Goal: Complete application form

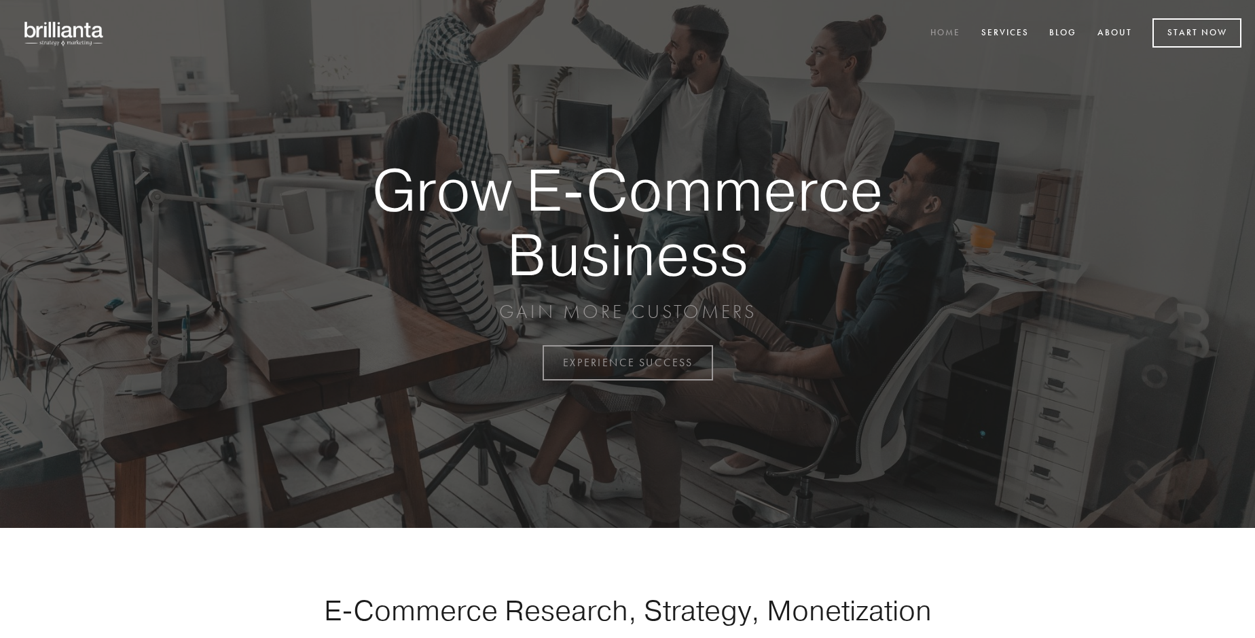
scroll to position [3559, 0]
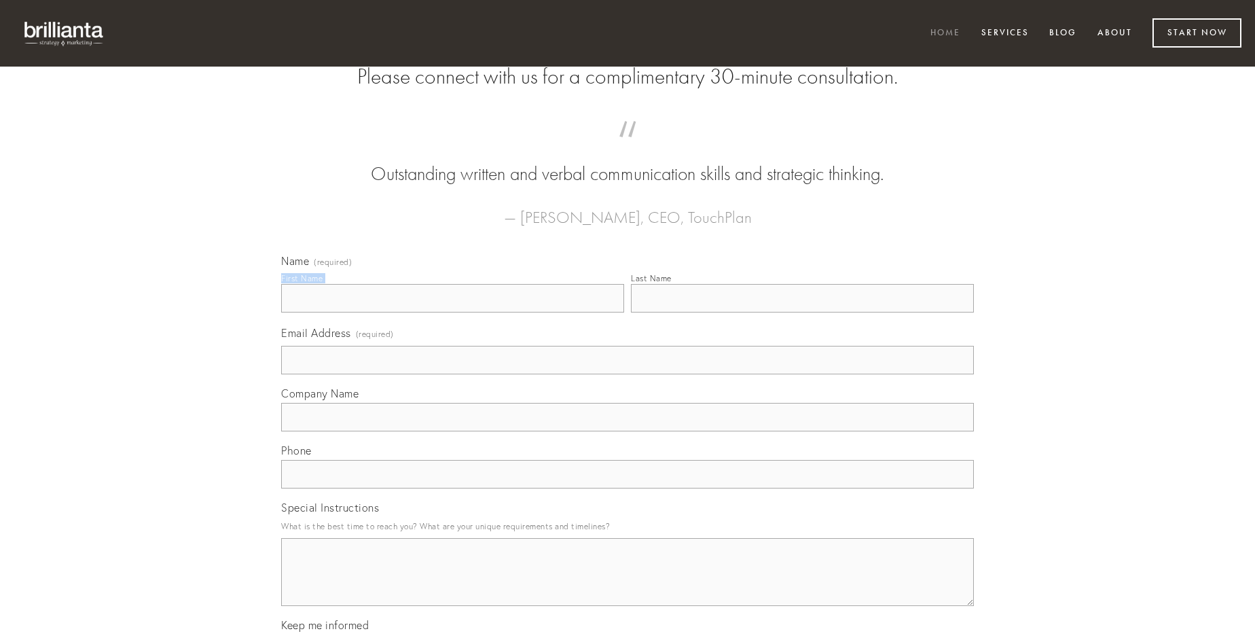
type input "[PERSON_NAME]"
click at [802, 312] on input "Last Name" at bounding box center [802, 298] width 343 height 29
type input "[PERSON_NAME]"
click at [627, 374] on input "Email Address (required)" at bounding box center [627, 360] width 693 height 29
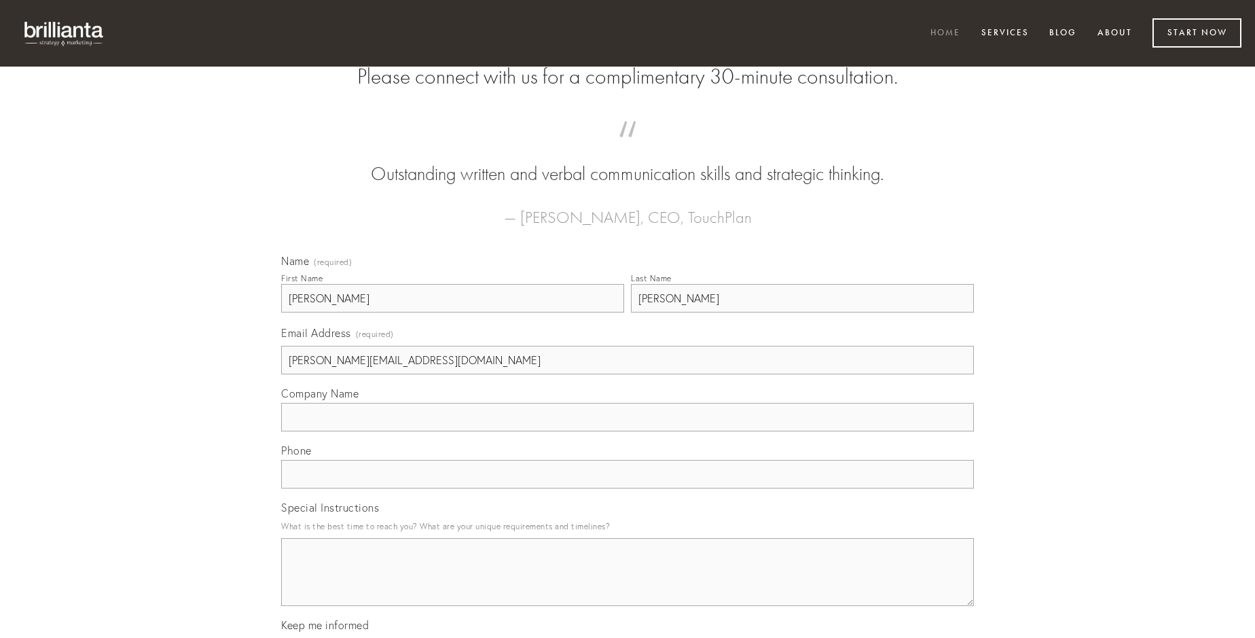
type input "[PERSON_NAME][EMAIL_ADDRESS][DOMAIN_NAME]"
click at [627, 431] on input "Company Name" at bounding box center [627, 417] width 693 height 29
type input "uter"
click at [627, 488] on input "text" at bounding box center [627, 474] width 693 height 29
click at [627, 584] on textarea "Special Instructions" at bounding box center [627, 572] width 693 height 68
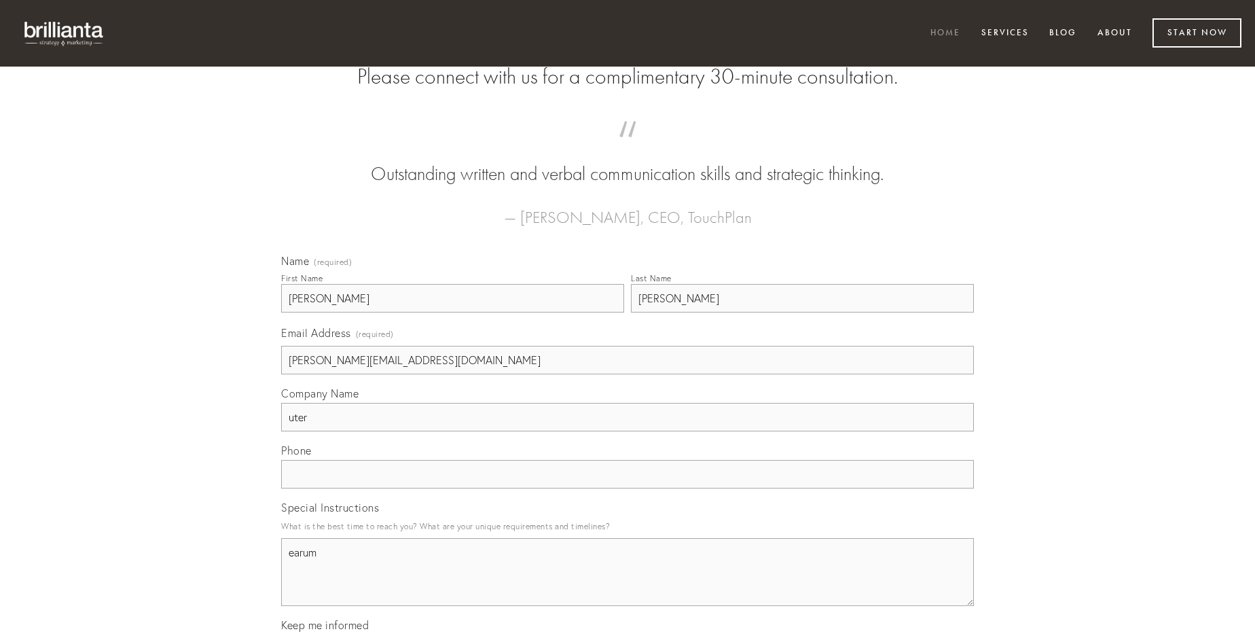
type textarea "earum"
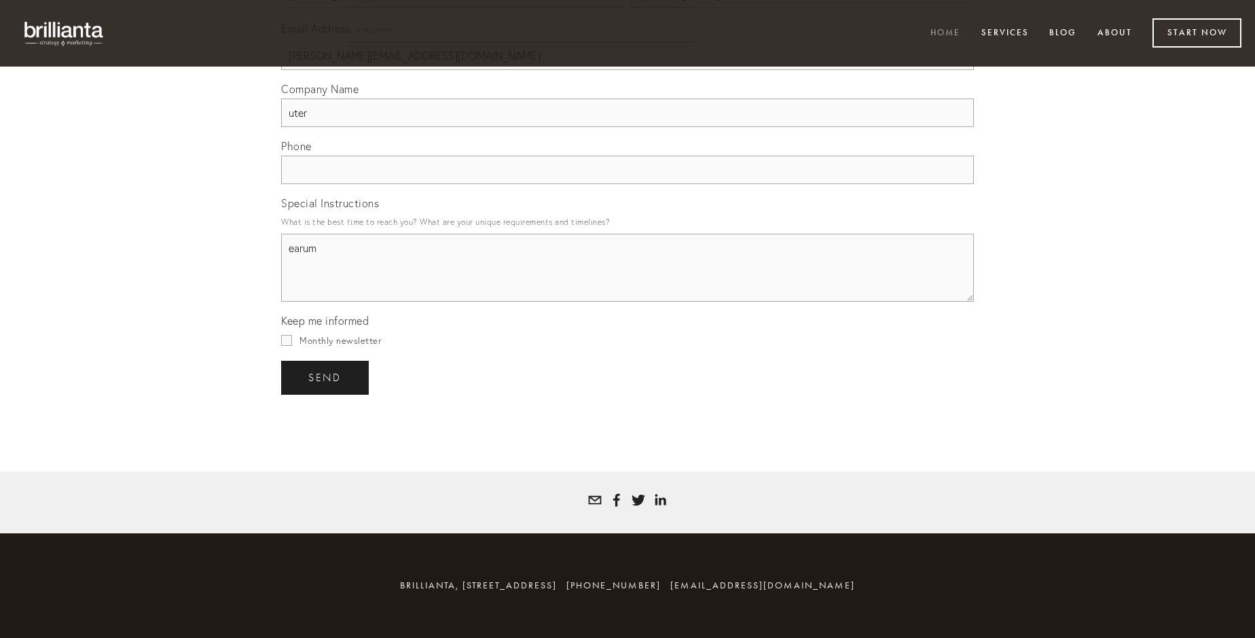
click at [326, 377] on span "send" at bounding box center [324, 377] width 33 height 12
